Goal: Task Accomplishment & Management: Manage account settings

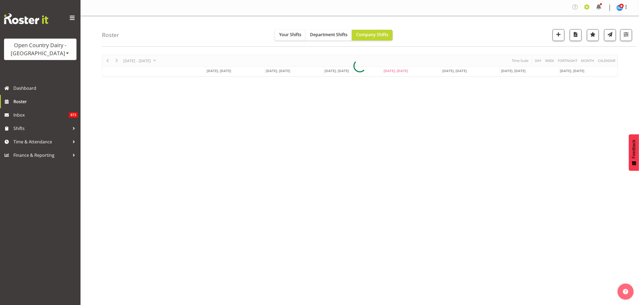
click at [586, 8] on span at bounding box center [586, 7] width 9 height 9
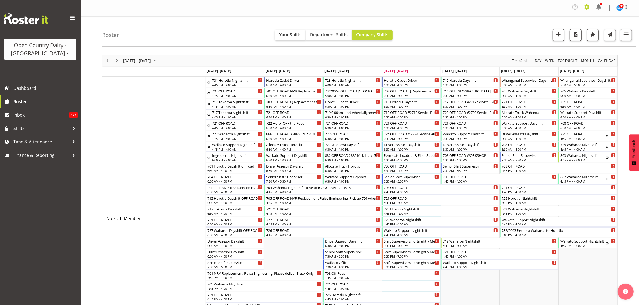
click at [587, 9] on span at bounding box center [586, 7] width 9 height 9
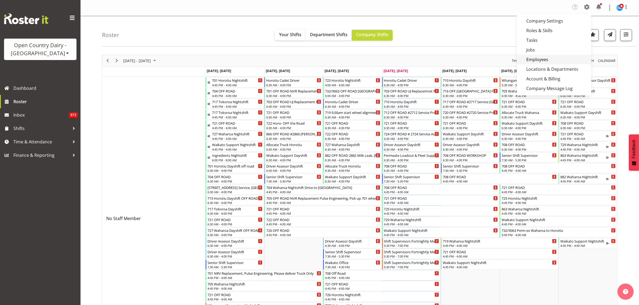
click at [548, 59] on link "Employees" at bounding box center [554, 60] width 74 height 10
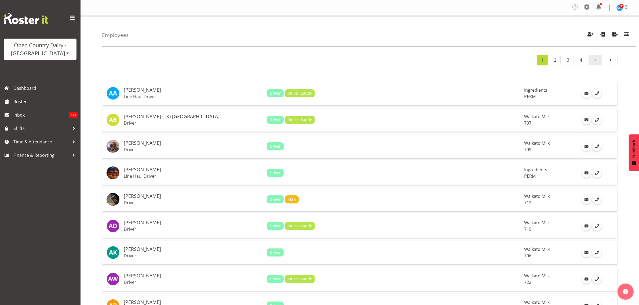
click at [387, 56] on div "1 2 3 4" at bounding box center [359, 60] width 515 height 11
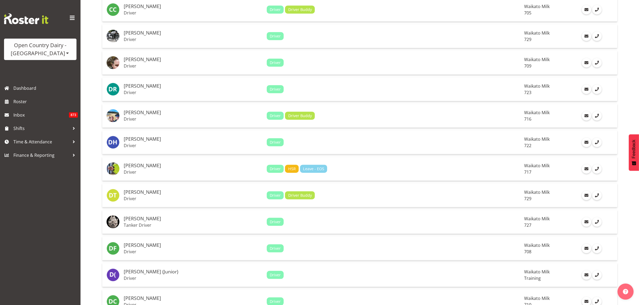
scroll to position [749, 0]
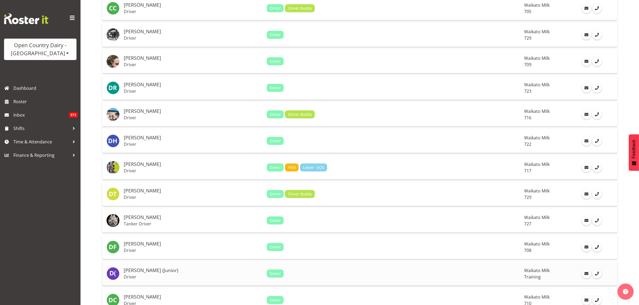
click at [142, 273] on h5 "[PERSON_NAME] (Junior)" at bounding box center [193, 270] width 139 height 5
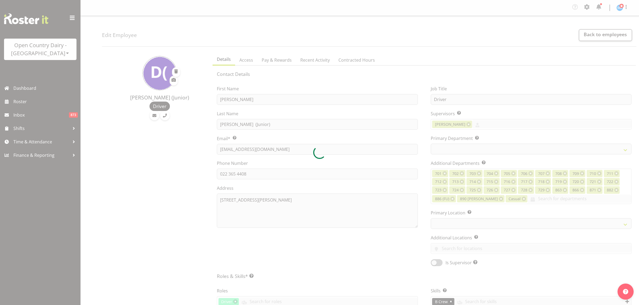
select select "TimelineWeek"
select select
select select "1054"
select select "763"
